Goal: Find specific page/section: Find specific page/section

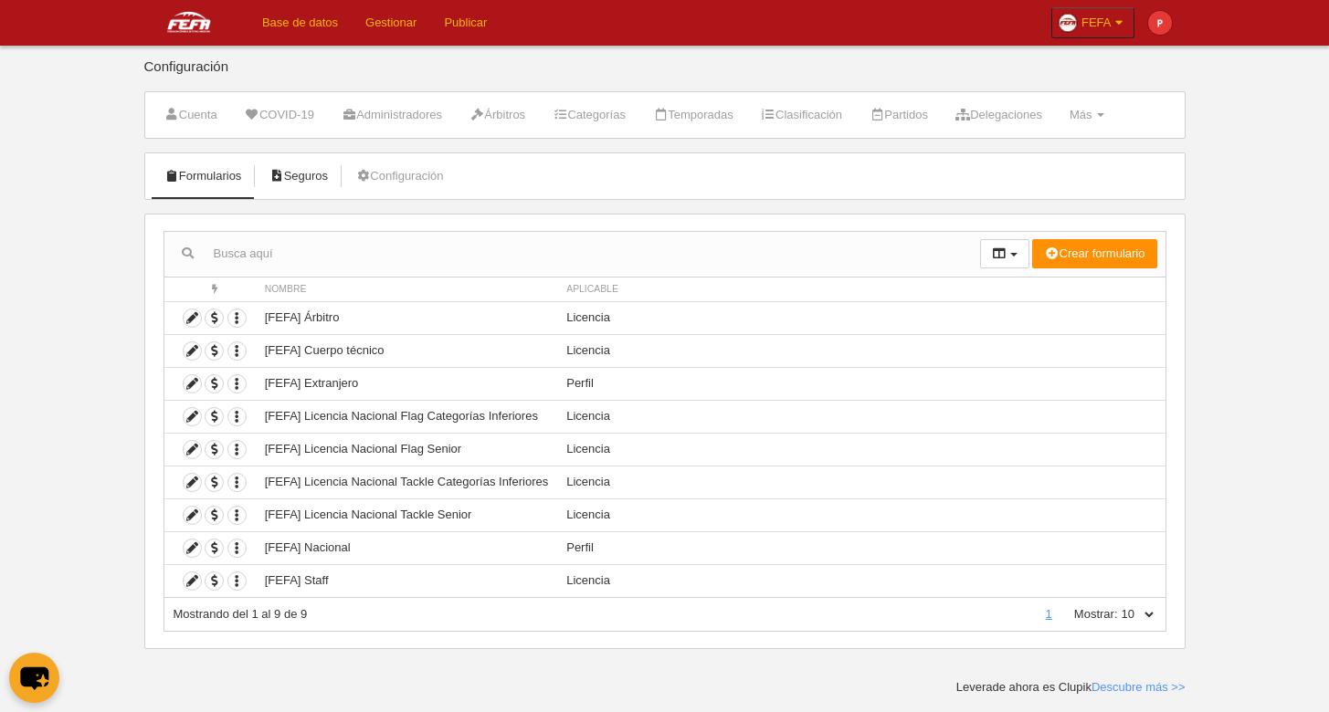
click at [302, 176] on link "Seguros" at bounding box center [297, 176] width 79 height 27
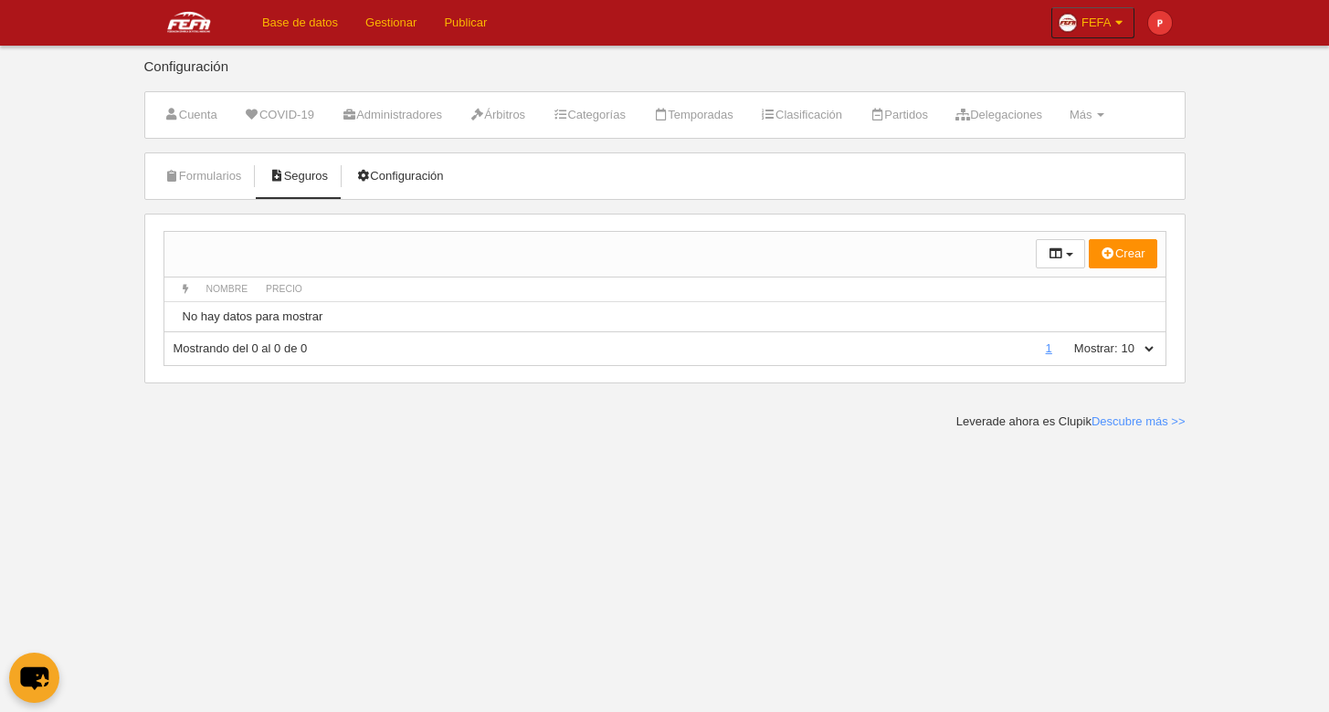
click at [422, 182] on link "Configuración" at bounding box center [399, 176] width 108 height 27
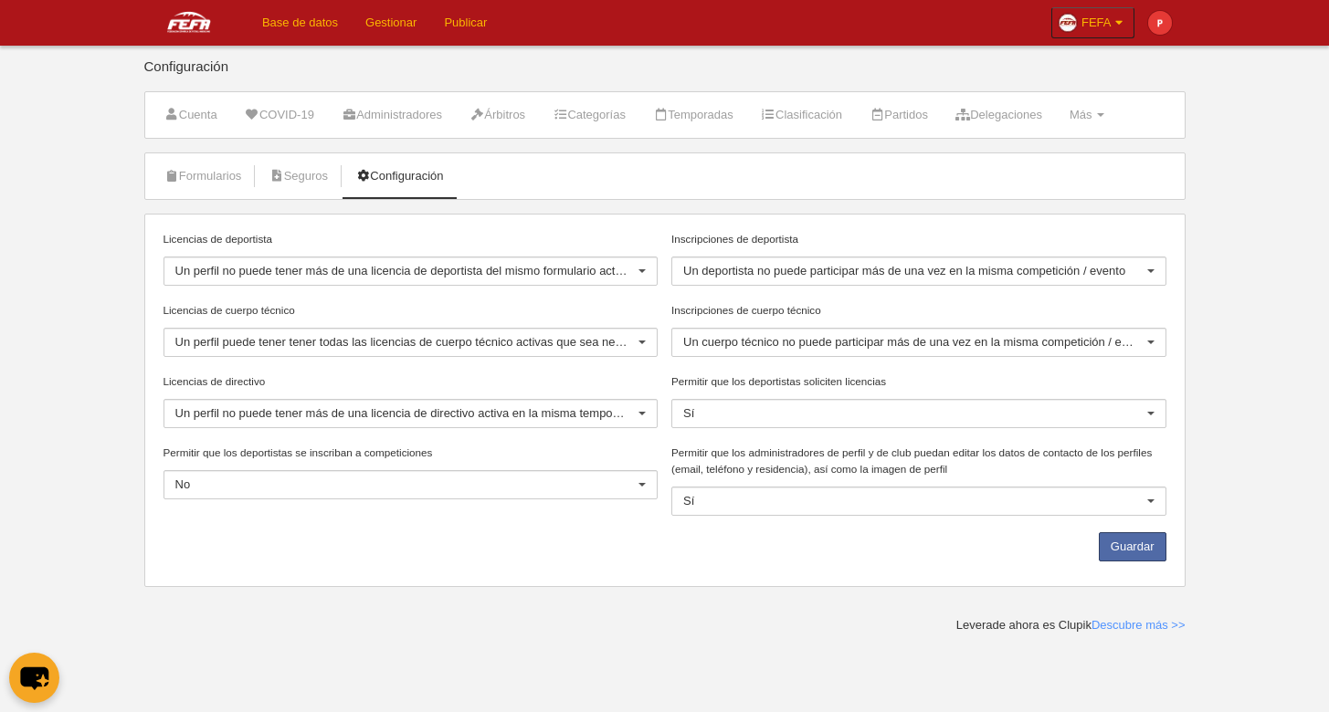
click at [562, 182] on ul "Formularios [GEOGRAPHIC_DATA] Configuración" at bounding box center [664, 176] width 1039 height 46
click at [1114, 131] on li "Más Menú Campos Formularios Cargos Reglas de numeración Agenda" at bounding box center [1086, 115] width 55 height 46
click at [1114, 124] on link "Más Menú" at bounding box center [1086, 114] width 55 height 27
click at [1059, 220] on link "Cargos" at bounding box center [1028, 218] width 170 height 29
